Goal: Complete application form

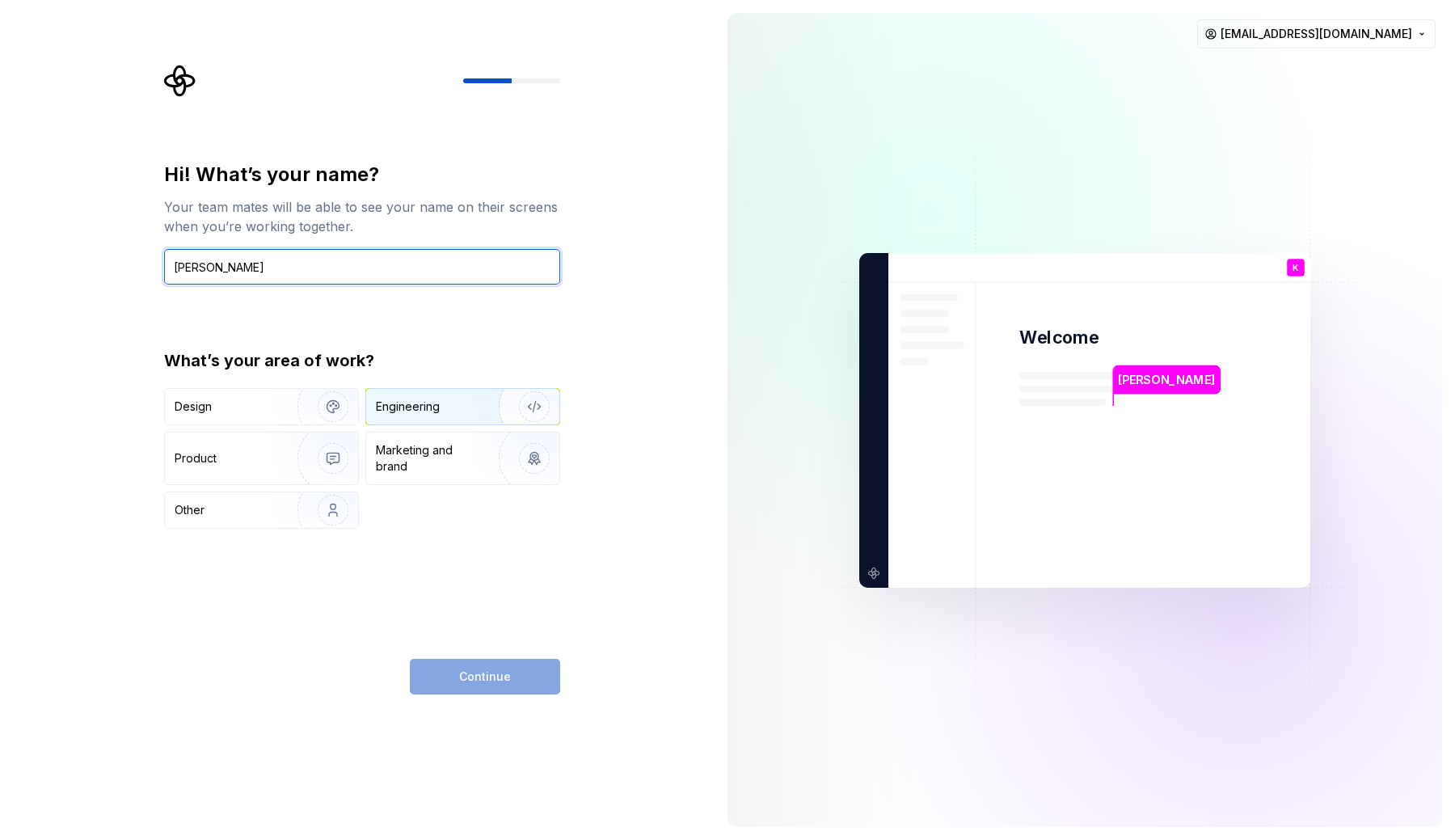
type input "[PERSON_NAME]"
click at [444, 412] on div "Engineering" at bounding box center [440, 406] width 129 height 16
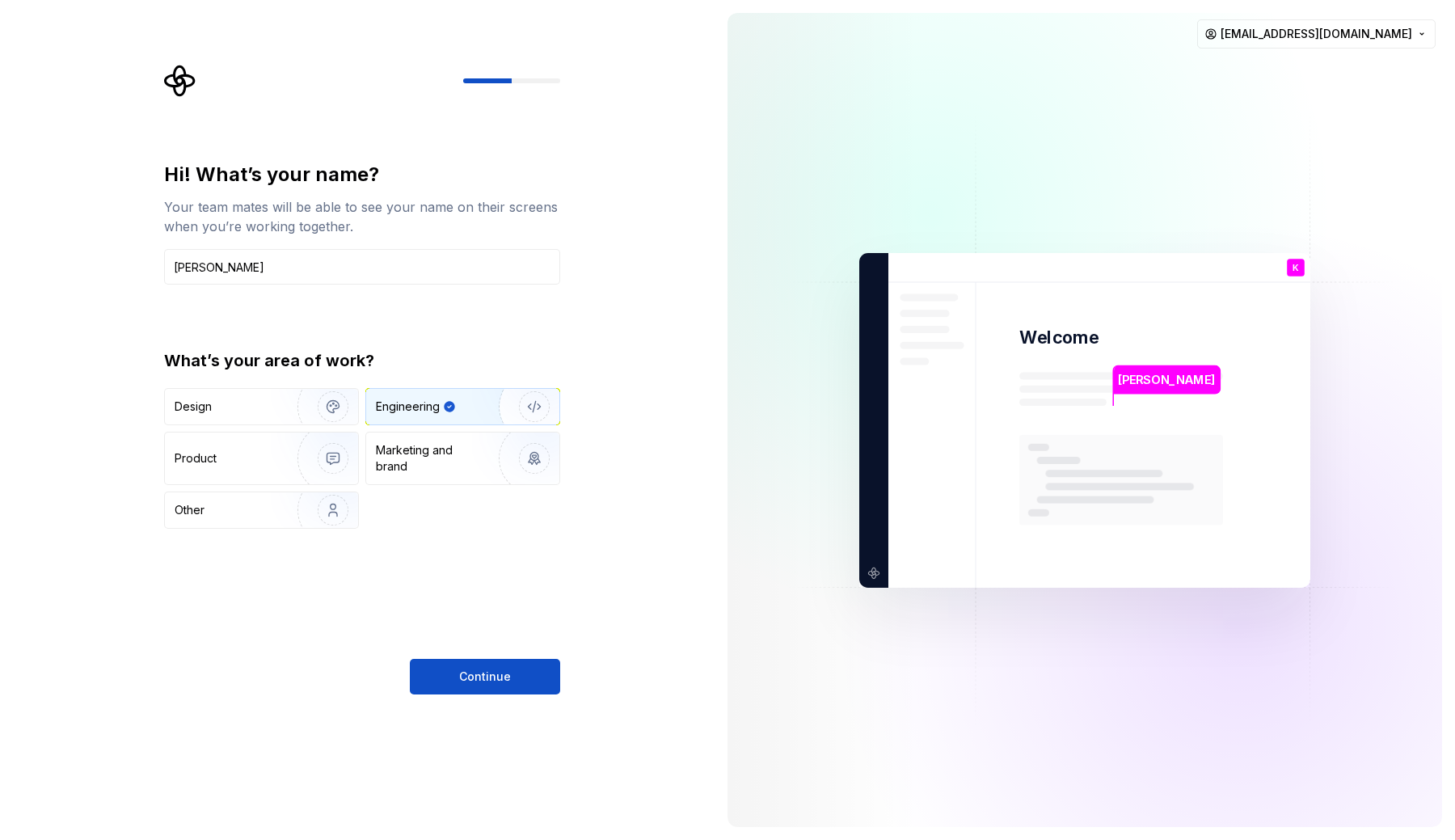
type button "Engineering"
click at [512, 664] on button "Continue" at bounding box center [486, 677] width 151 height 36
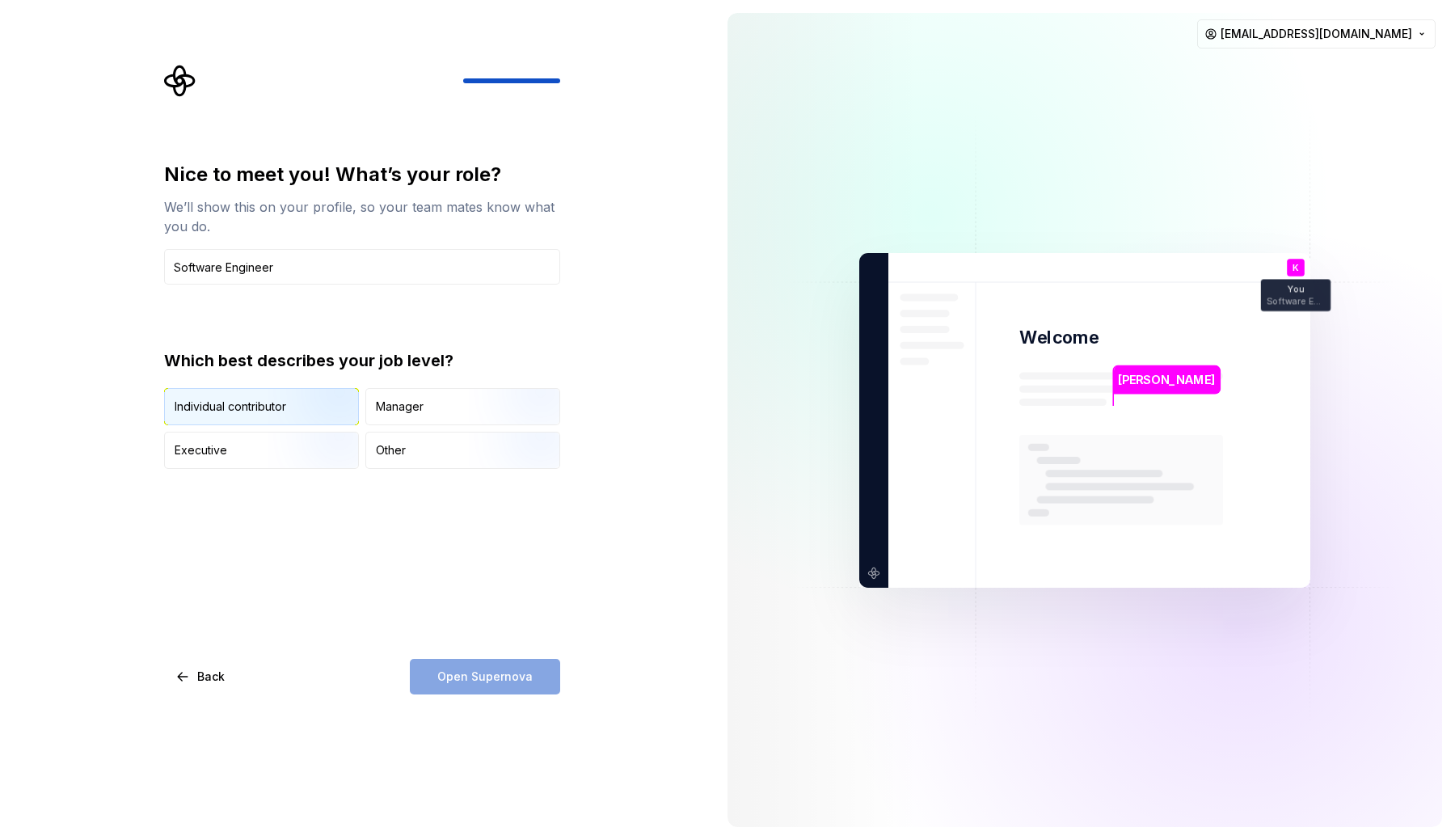
type input "Software Engineer"
click at [340, 408] on img "button" at bounding box center [319, 427] width 103 height 108
click at [487, 680] on span "Open Supernova" at bounding box center [485, 676] width 96 height 16
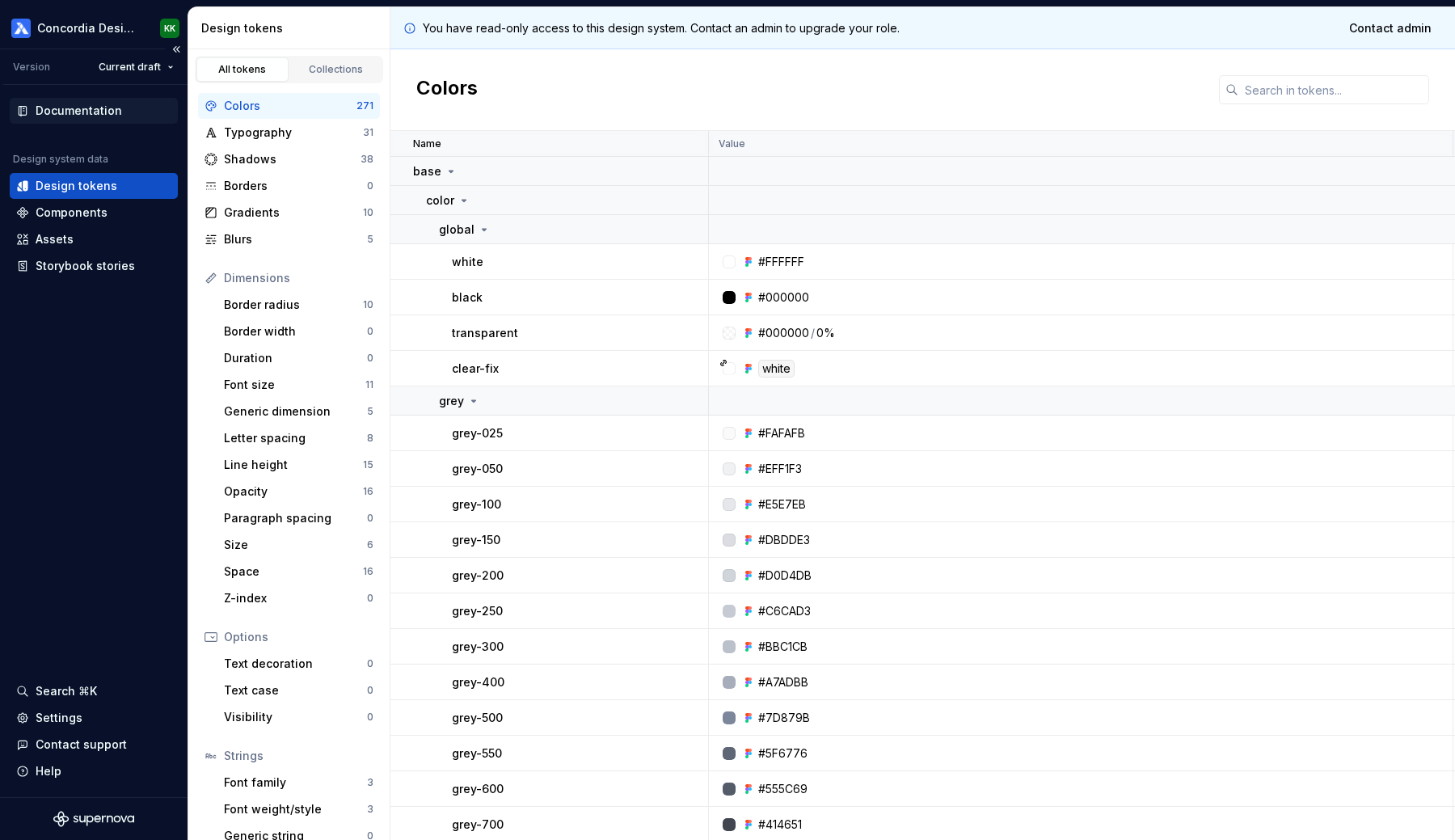
click at [82, 111] on div "Documentation" at bounding box center [79, 110] width 86 height 16
click at [47, 27] on html "Concordia Design System KK Version Current draft Documentation Design system da…" at bounding box center [728, 420] width 1455 height 840
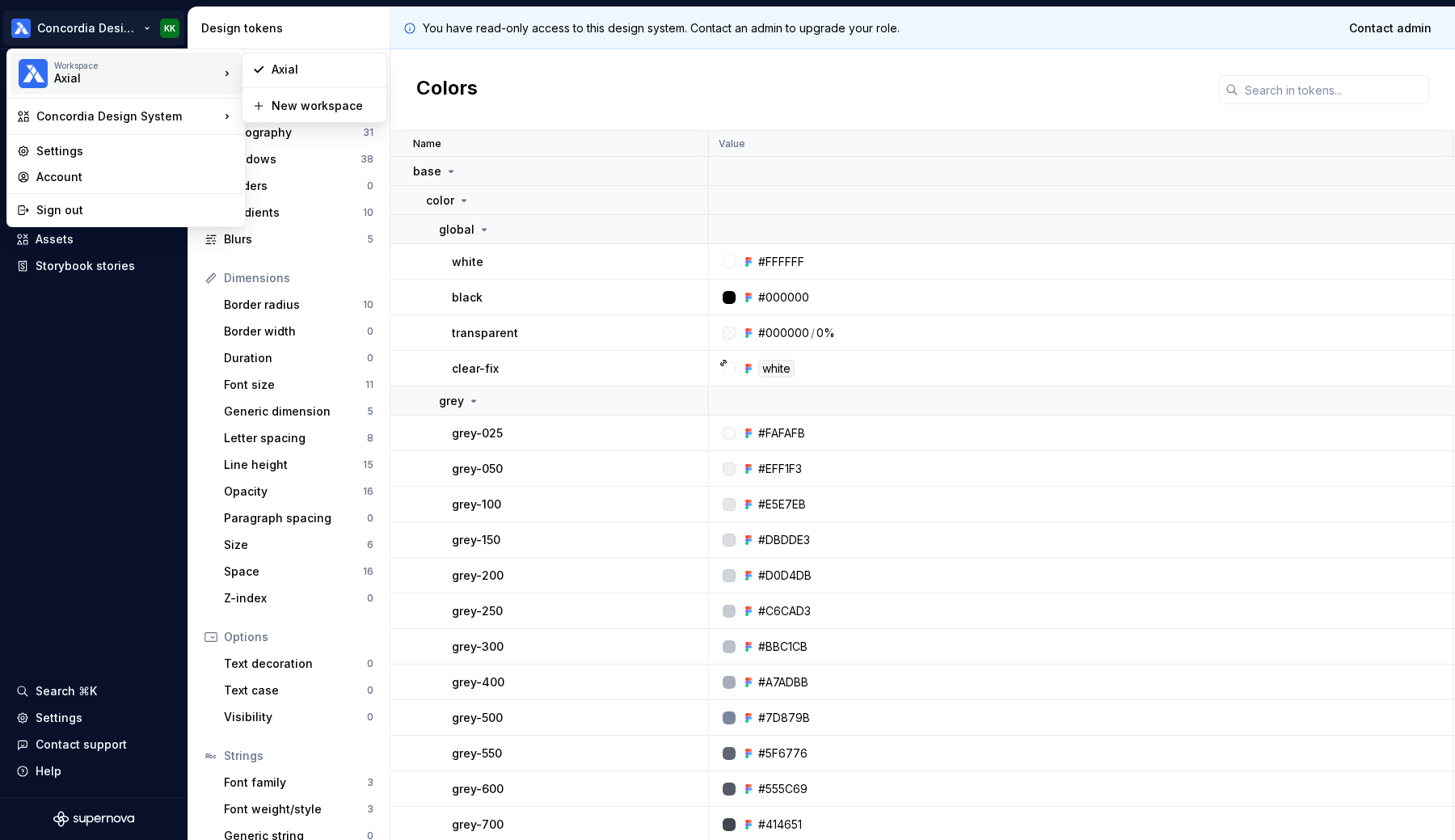
click at [60, 68] on div "Workspace" at bounding box center [136, 65] width 165 height 9
click at [64, 68] on div "Workspace" at bounding box center [136, 65] width 165 height 9
click at [69, 433] on html "Concordia Design System KK Version Current draft Documentation Design system da…" at bounding box center [728, 420] width 1455 height 840
